Goal: Task Accomplishment & Management: Complete application form

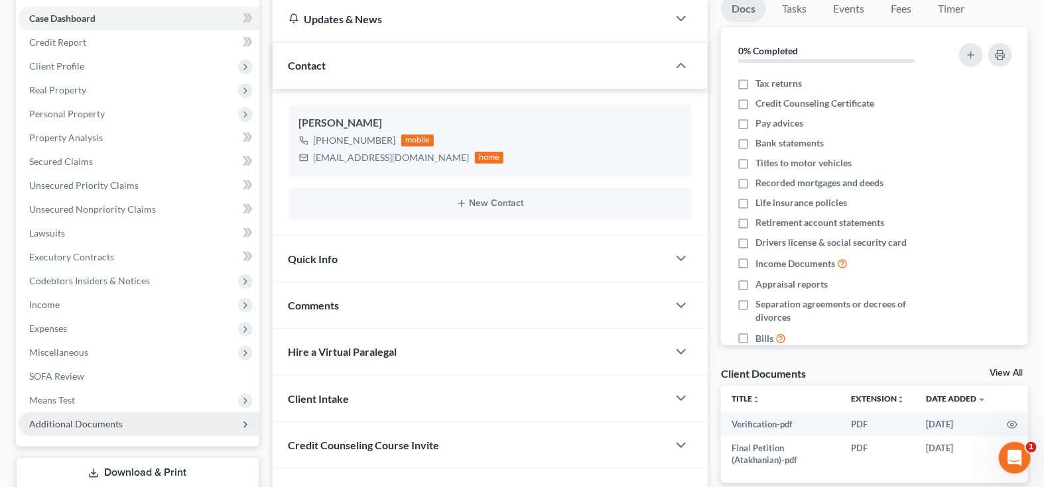
scroll to position [215, 0]
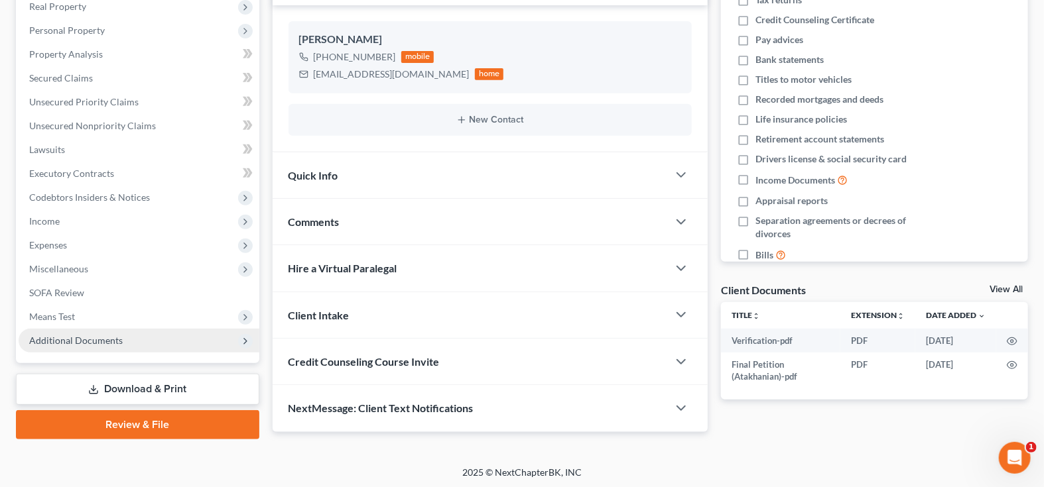
click at [162, 338] on span "Additional Documents" at bounding box center [139, 341] width 241 height 24
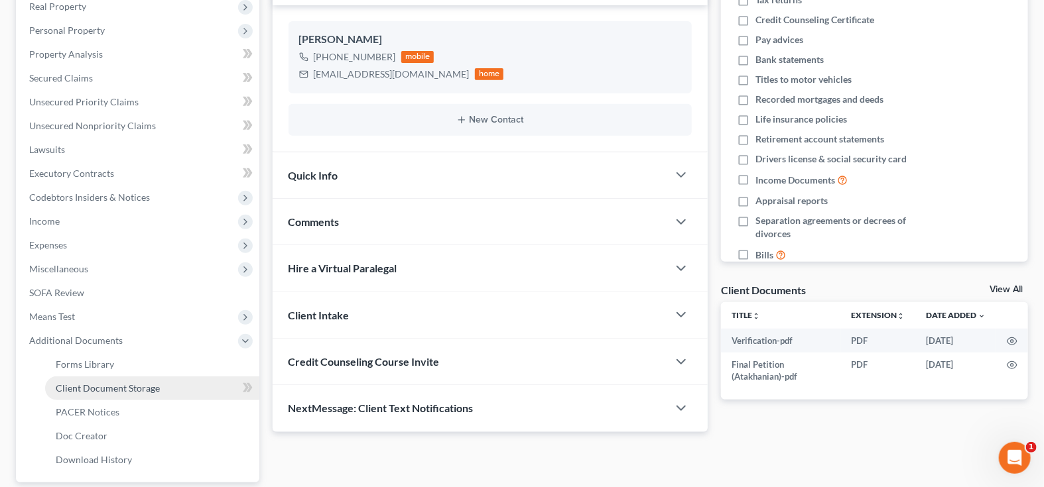
click at [180, 391] on link "Client Document Storage" at bounding box center [152, 389] width 214 height 24
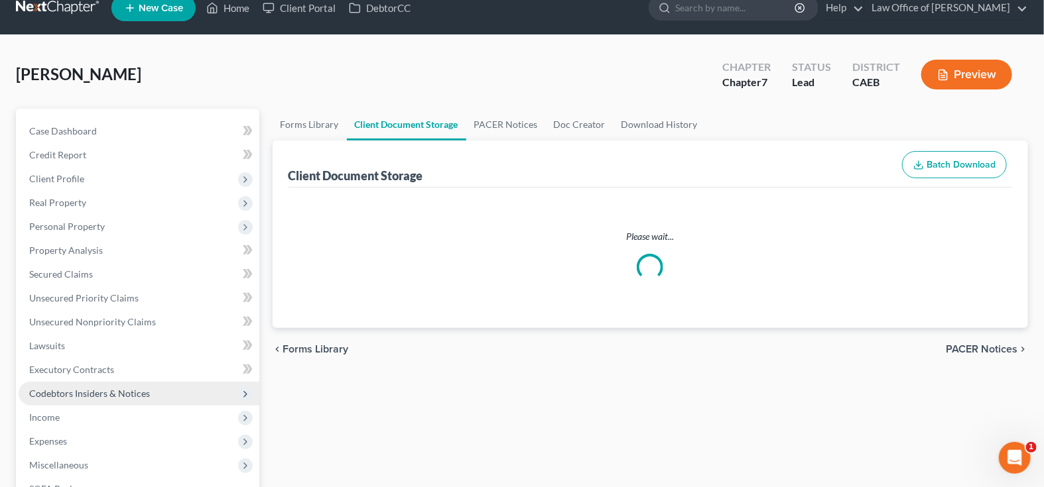
select select "0"
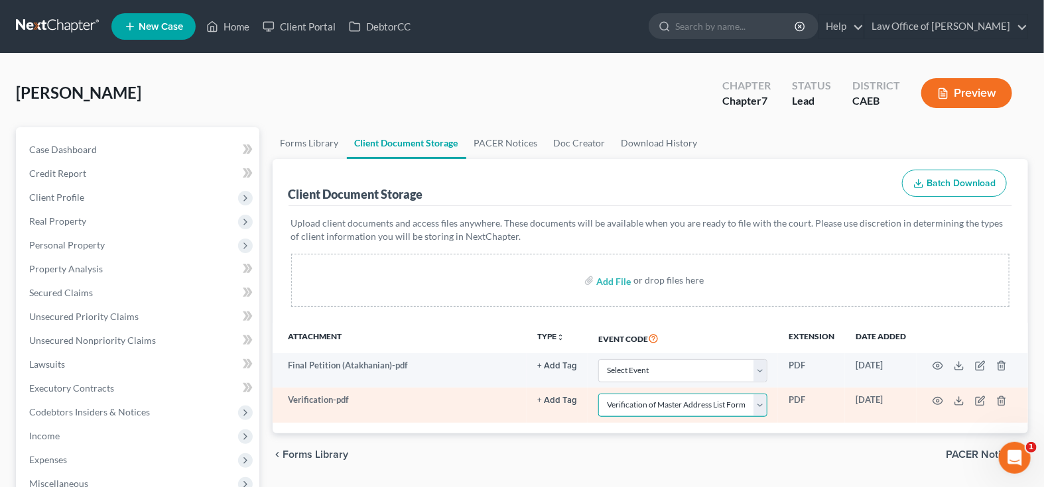
click at [759, 403] on select "Select Event Verification of Master Address List Form" at bounding box center [682, 405] width 169 height 23
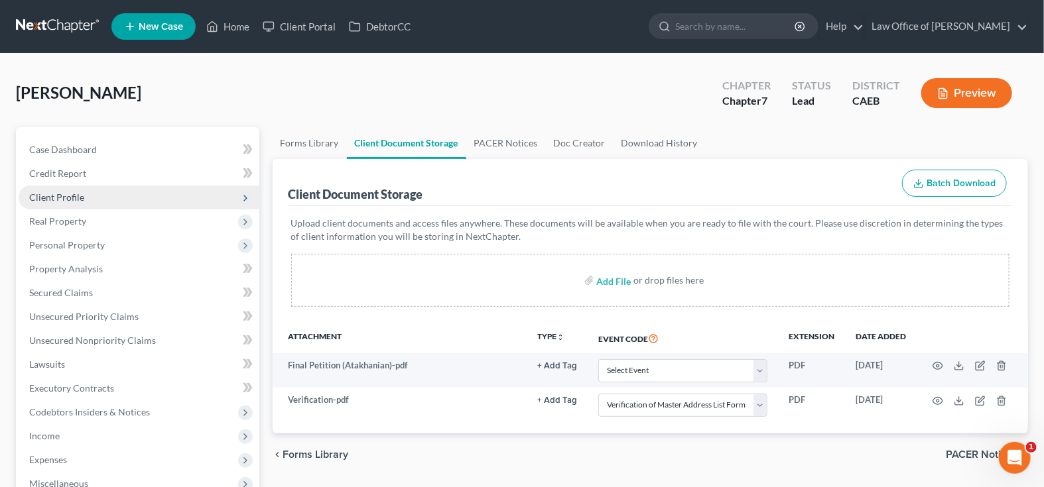
click at [91, 197] on span "Client Profile" at bounding box center [139, 198] width 241 height 24
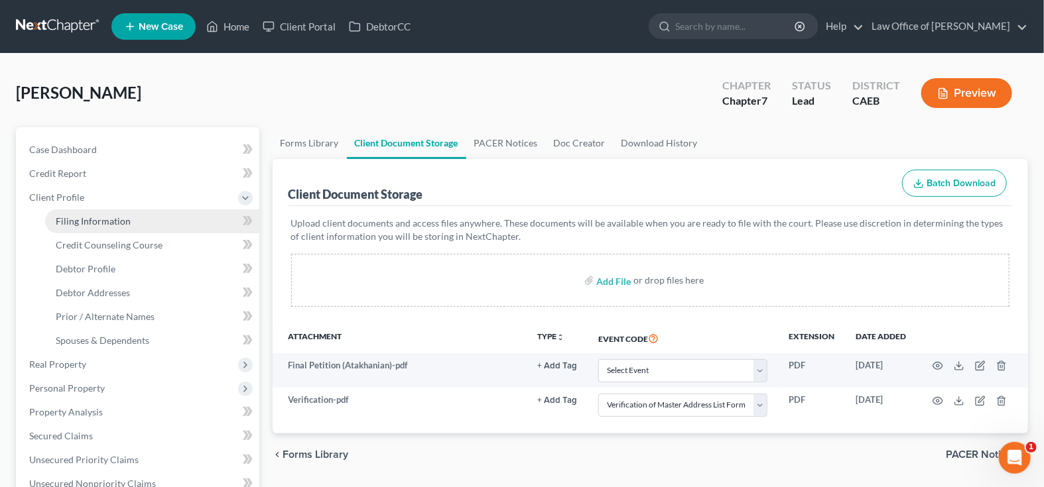
click at [121, 220] on span "Filing Information" at bounding box center [93, 221] width 75 height 11
select select "1"
select select "0"
select select "4"
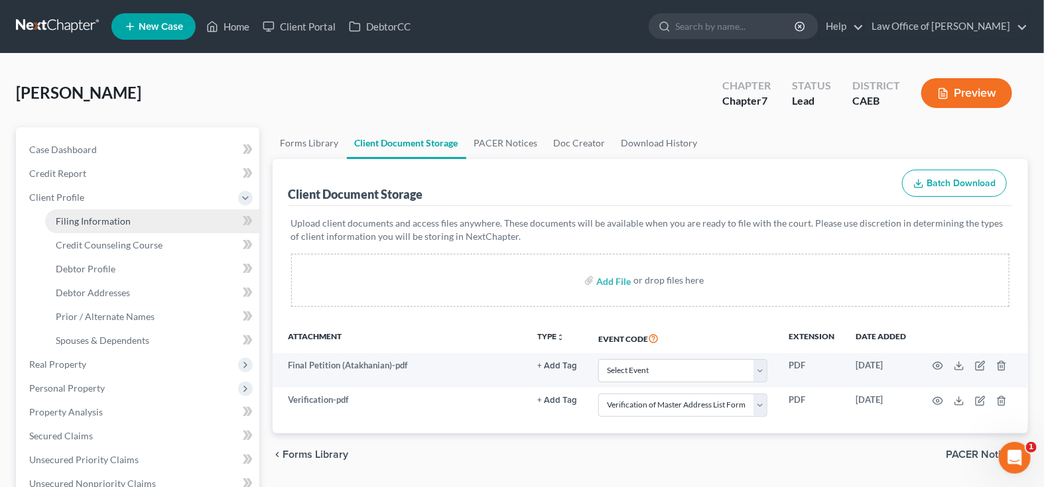
select select "1"
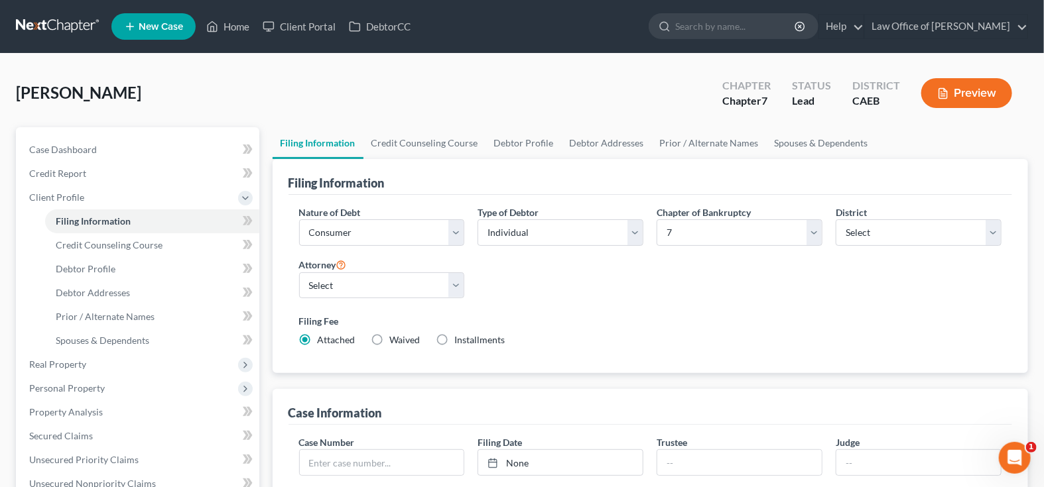
drag, startPoint x: 158, startPoint y: 93, endPoint x: 21, endPoint y: 92, distance: 137.9
click at [21, 92] on div "[PERSON_NAME] Upgraded Chapter Chapter 7 Status Lead District CAEB Preview" at bounding box center [522, 99] width 1012 height 58
copy span "[PERSON_NAME]"
